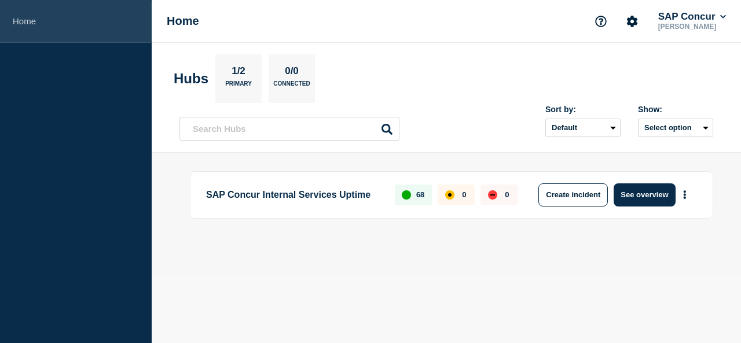
click at [33, 21] on link "Home" at bounding box center [76, 21] width 152 height 43
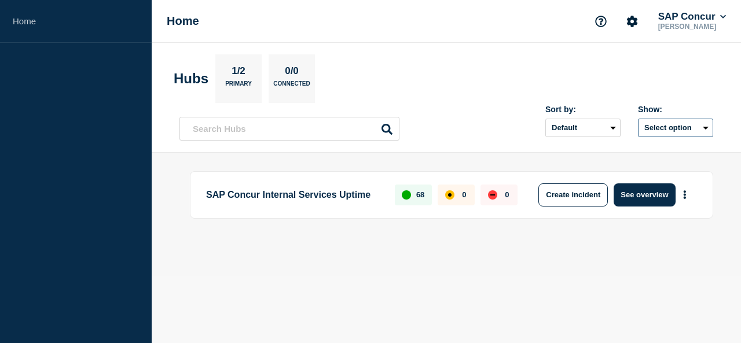
click at [706, 126] on button "Select option" at bounding box center [675, 128] width 75 height 19
click at [730, 138] on header "Hubs 1/2 Primary 0/0 Connected Sort by: Default Last added Last updated Most ac…" at bounding box center [446, 98] width 589 height 110
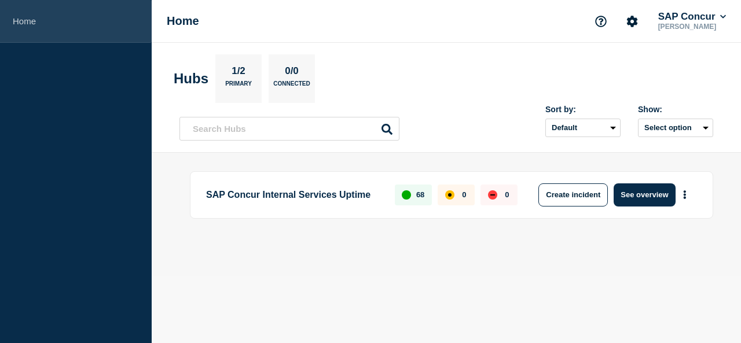
click at [23, 16] on link "Home" at bounding box center [76, 21] width 152 height 43
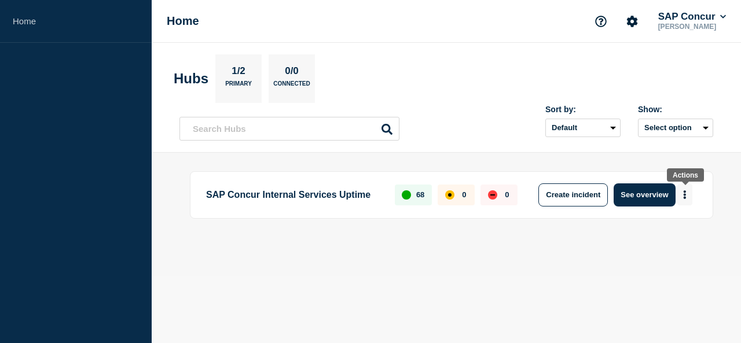
click at [686, 196] on icon "More actions" at bounding box center [684, 194] width 3 height 9
click at [547, 264] on main "SAP Concur Internal Services Uptime 68 0 0 Create incident See overview" at bounding box center [446, 214] width 589 height 123
click at [685, 192] on icon "More actions" at bounding box center [685, 194] width 2 height 9
click at [688, 231] on button "Create maintenance" at bounding box center [676, 230] width 78 height 10
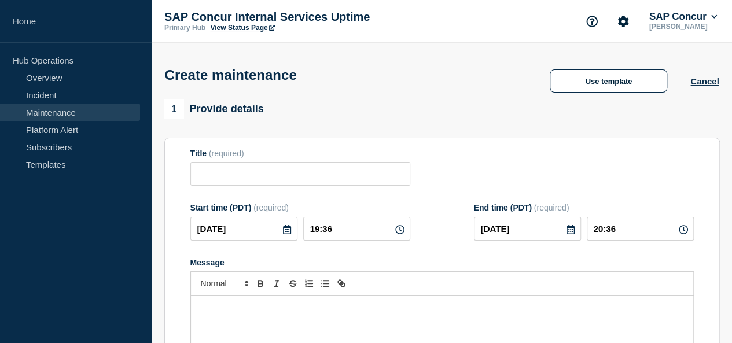
click at [47, 111] on link "Maintenance" at bounding box center [70, 112] width 140 height 17
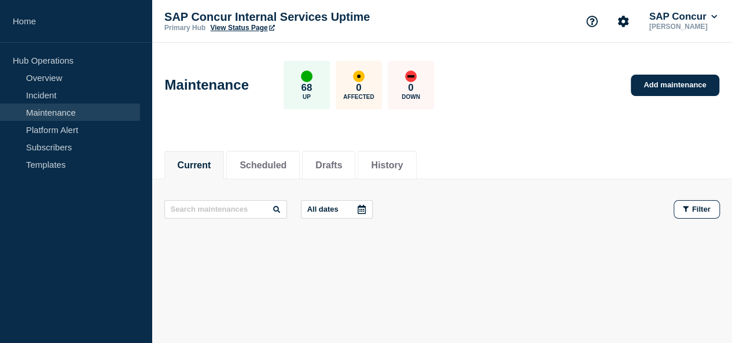
click at [536, 198] on main "All dates Filter" at bounding box center [442, 209] width 581 height 60
click at [286, 162] on button "Scheduled" at bounding box center [263, 165] width 47 height 10
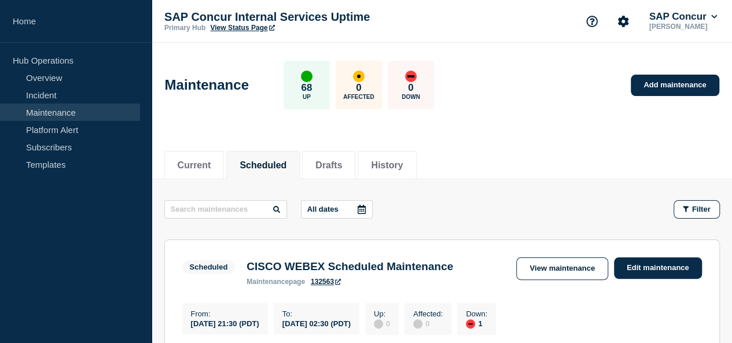
scroll to position [167, 0]
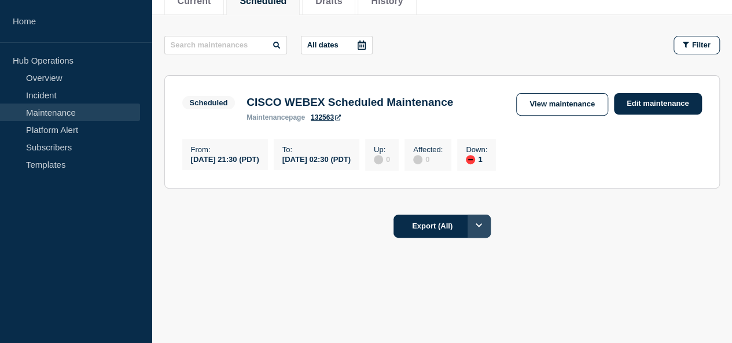
click at [491, 223] on button "Options" at bounding box center [479, 226] width 23 height 23
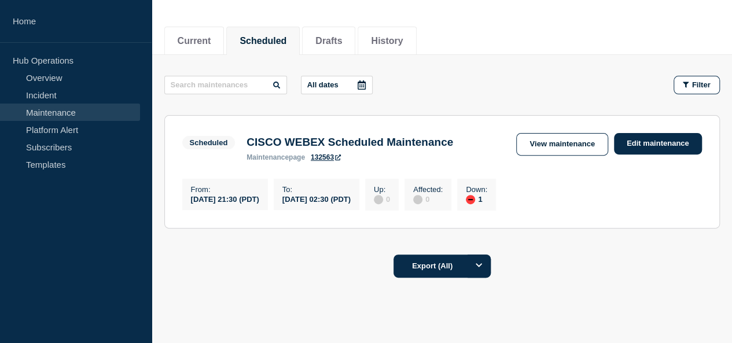
scroll to position [127, 0]
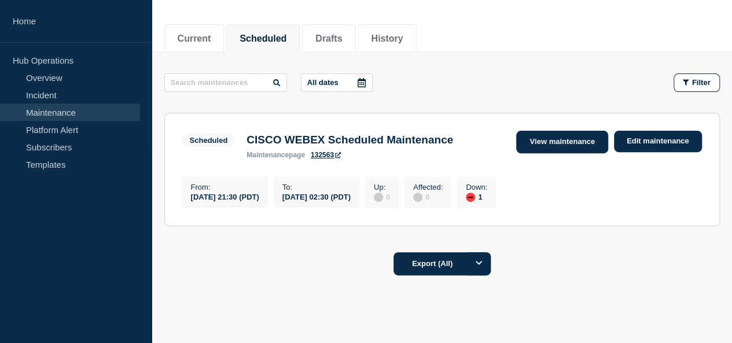
click at [536, 137] on link "View maintenance" at bounding box center [561, 142] width 91 height 23
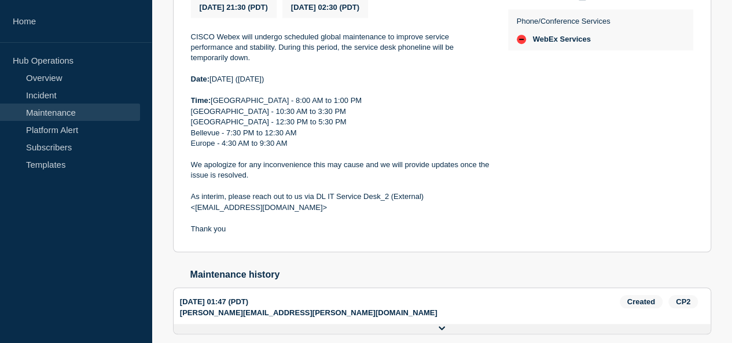
scroll to position [336, 0]
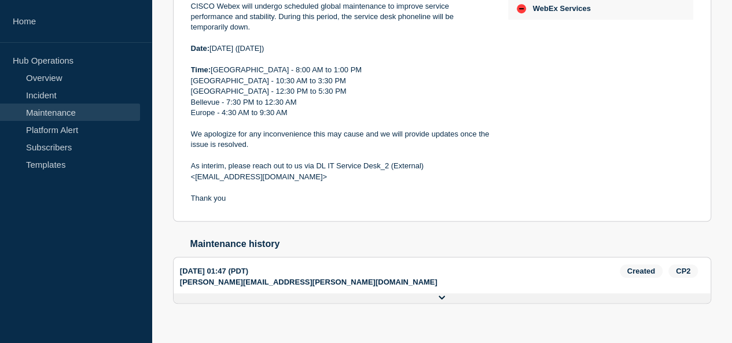
click at [0, 0] on icon at bounding box center [0, 0] width 0 height 0
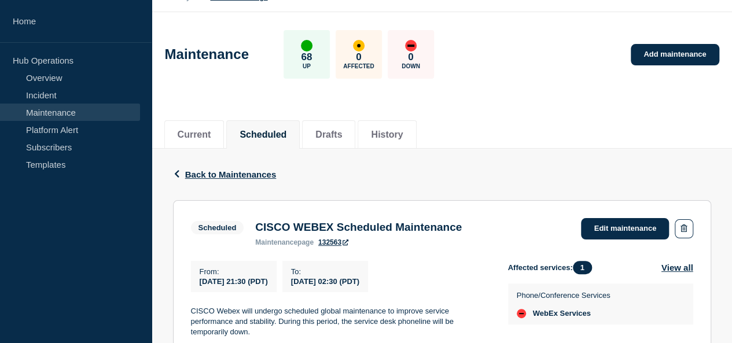
scroll to position [29, 0]
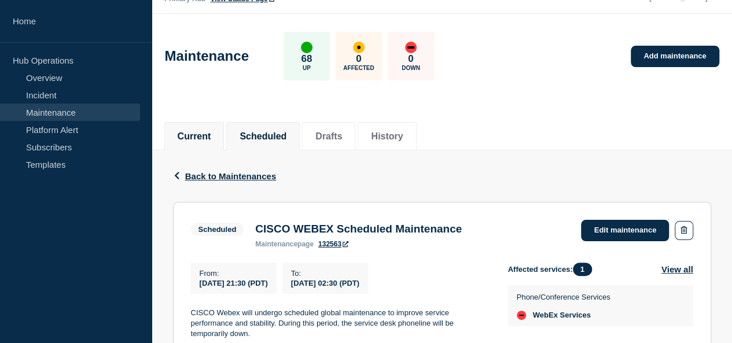
click at [200, 131] on button "Current" at bounding box center [195, 136] width 34 height 10
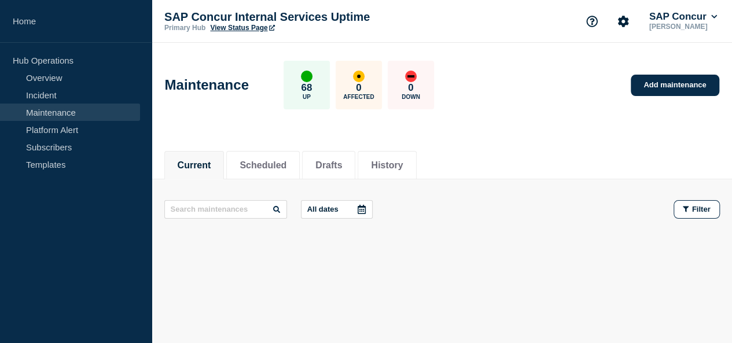
scroll to position [9, 0]
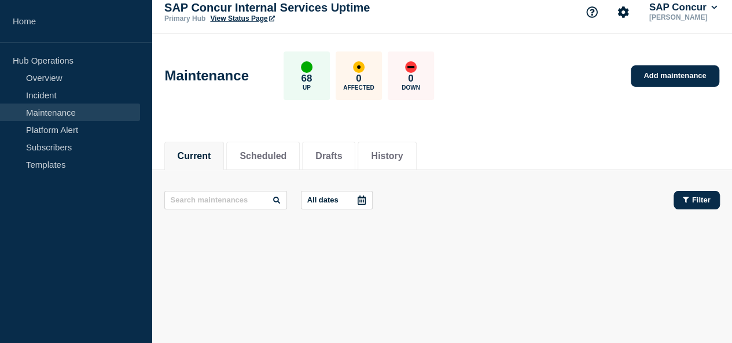
click at [705, 197] on span "Filter" at bounding box center [701, 200] width 19 height 9
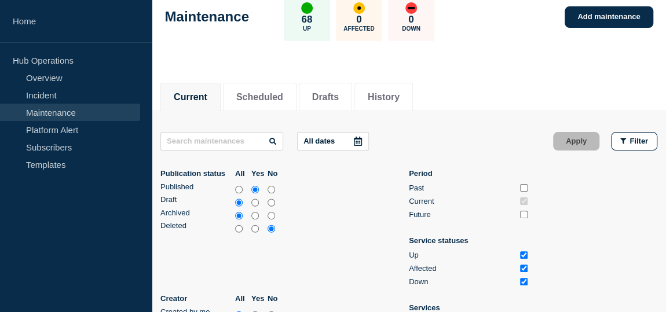
scroll to position [68, 0]
click at [475, 113] on main "All dates Apply Filter Publication status All Yes No Published Draft Archived D…" at bounding box center [409, 233] width 514 height 244
click at [256, 100] on button "Scheduled" at bounding box center [259, 97] width 47 height 10
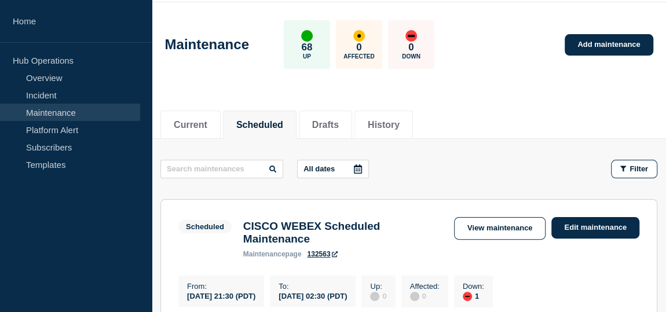
scroll to position [68, 0]
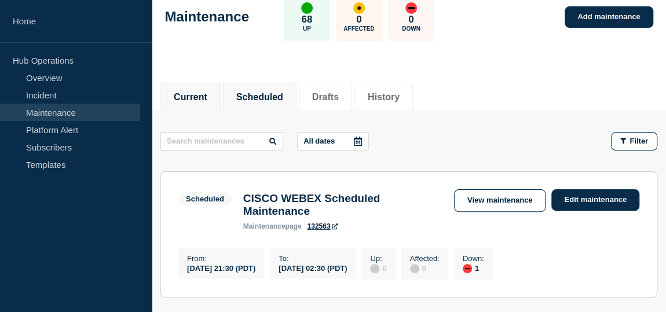
click at [199, 97] on button "Current" at bounding box center [191, 97] width 34 height 10
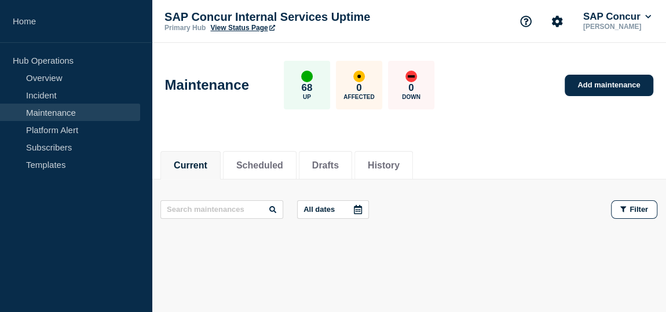
drag, startPoint x: 654, startPoint y: 1, endPoint x: 453, endPoint y: 28, distance: 202.8
click at [453, 28] on div "SAP Concur Internal Services Uptime Primary Hub View Status Page SAP Concur Nih…" at bounding box center [409, 21] width 514 height 43
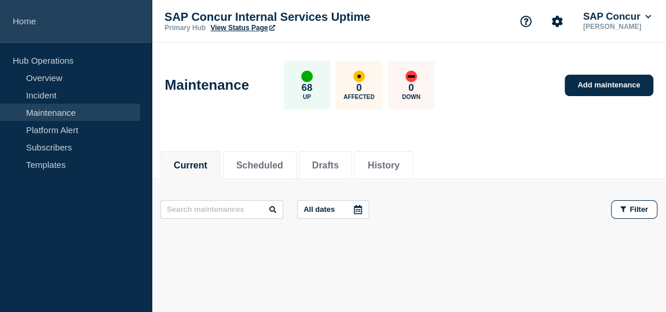
click at [28, 25] on link "Home" at bounding box center [76, 21] width 152 height 43
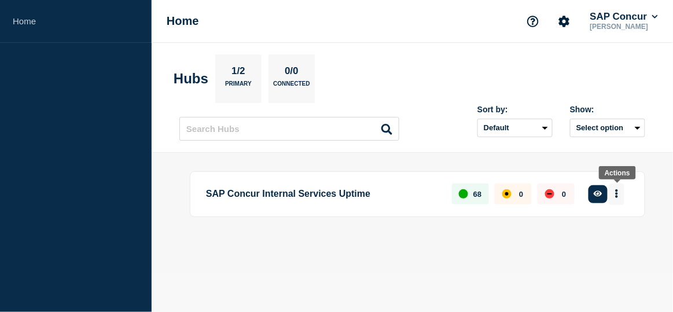
click at [619, 195] on icon "More actions" at bounding box center [616, 193] width 3 height 9
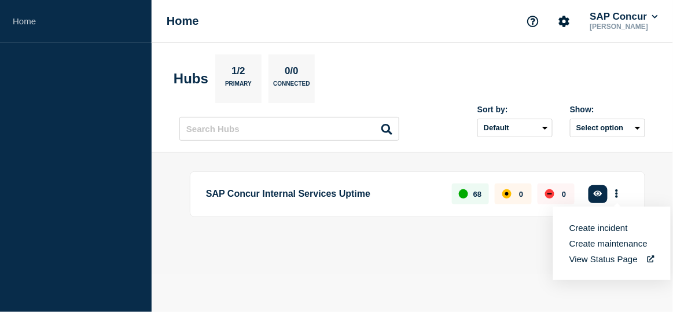
click at [619, 258] on link "View Status Page" at bounding box center [612, 259] width 85 height 10
click at [442, 51] on header "Hubs 1/2 Primary 0/0 Connected Sort by: Default Last added Last updated Most ac…" at bounding box center [413, 98] width 522 height 110
click at [423, 71] on section "Hubs 1/2 Primary 0/0 Connected" at bounding box center [413, 78] width 478 height 49
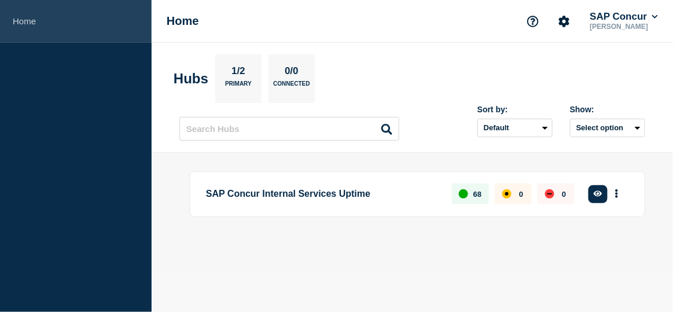
click at [21, 30] on link "Home" at bounding box center [76, 21] width 152 height 43
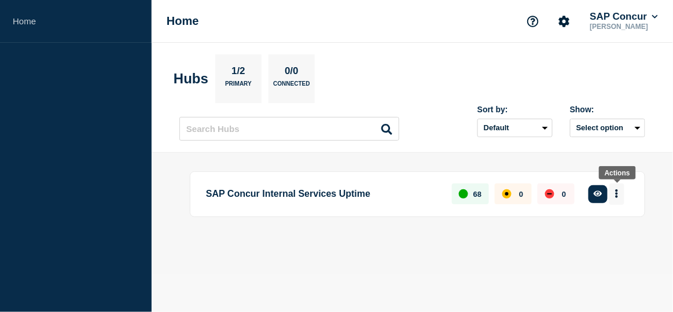
click at [618, 192] on icon "More actions" at bounding box center [617, 194] width 2 height 9
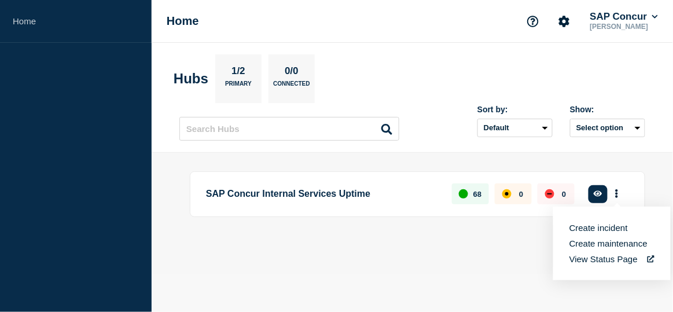
click at [619, 226] on button "Create incident" at bounding box center [599, 228] width 58 height 10
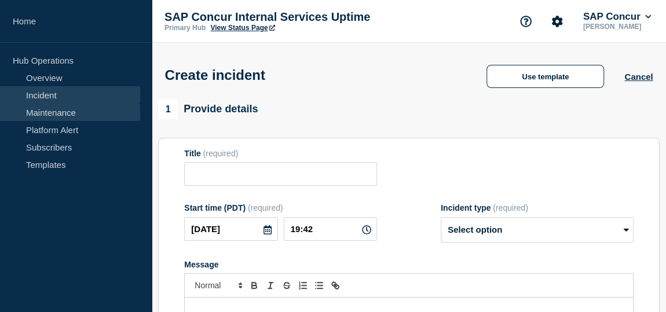
click at [58, 111] on link "Maintenance" at bounding box center [70, 112] width 140 height 17
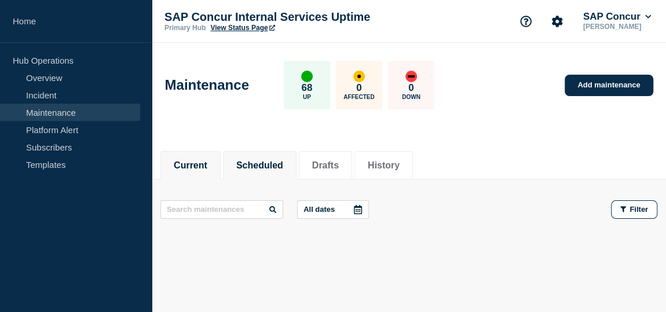
click at [267, 161] on button "Scheduled" at bounding box center [259, 165] width 47 height 10
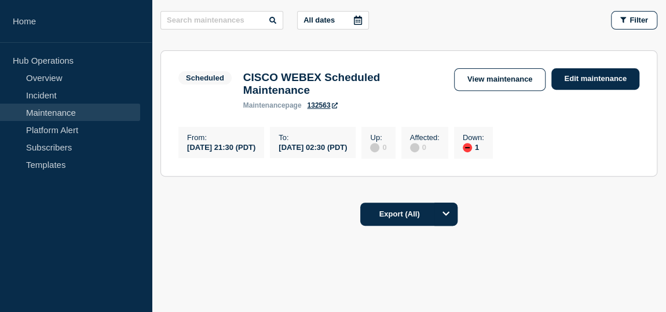
scroll to position [214, 0]
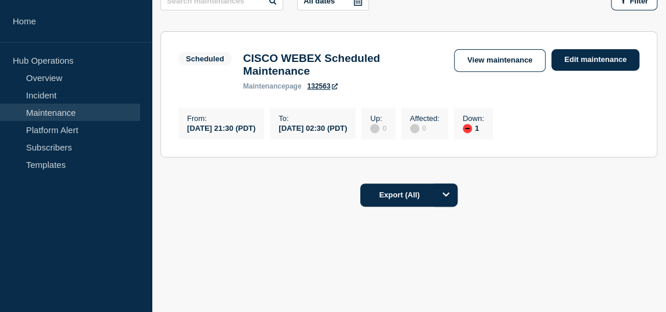
click at [341, 84] on div "maintenance page 132563" at bounding box center [342, 86] width 199 height 8
click at [445, 194] on icon "Options" at bounding box center [445, 195] width 6 height 4
click at [446, 192] on icon "Options" at bounding box center [445, 194] width 7 height 8
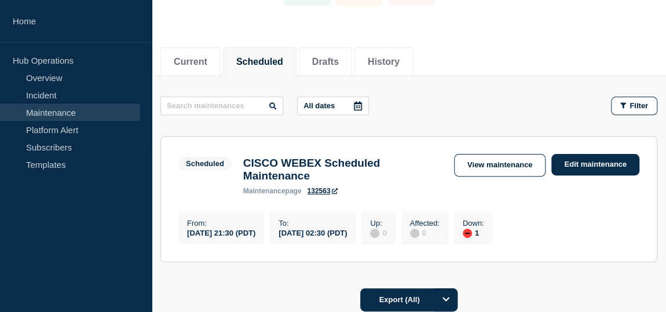
scroll to position [100, 0]
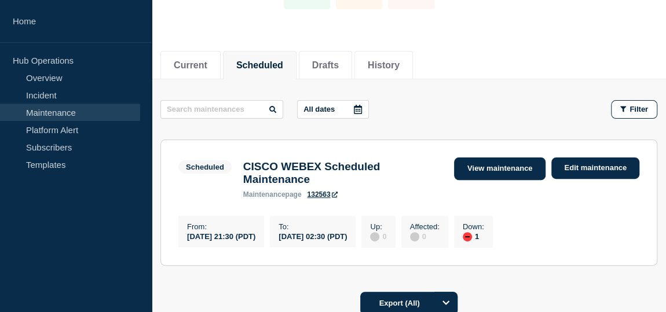
click at [520, 161] on link "View maintenance" at bounding box center [499, 168] width 91 height 23
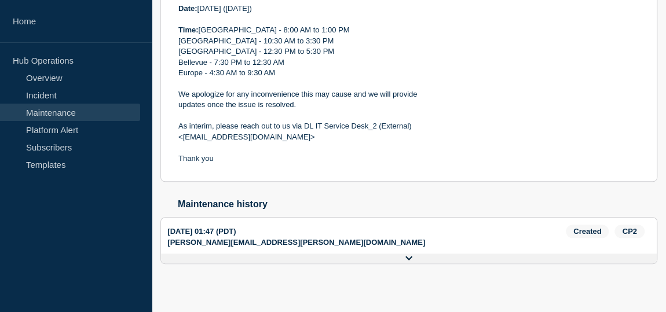
scroll to position [387, 0]
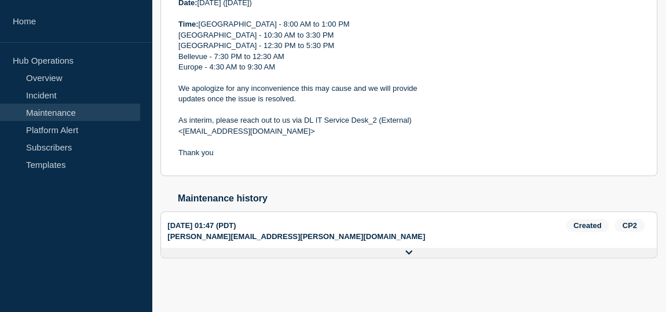
click at [413, 254] on button at bounding box center [408, 253] width 495 height 10
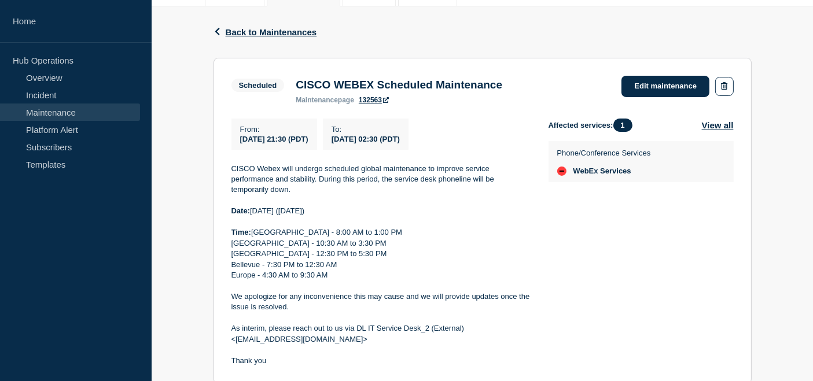
scroll to position [172, 0]
